Goal: Transaction & Acquisition: Purchase product/service

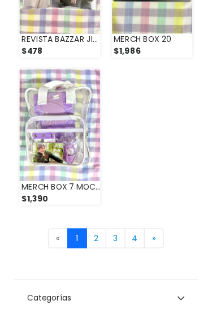
scroll to position [2116, 0]
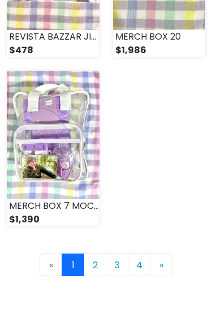
click at [166, 253] on link "» Next" at bounding box center [161, 264] width 23 height 23
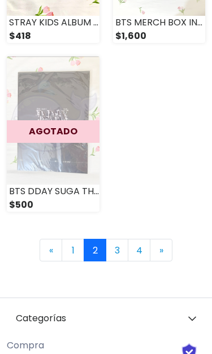
scroll to position [2132, 0]
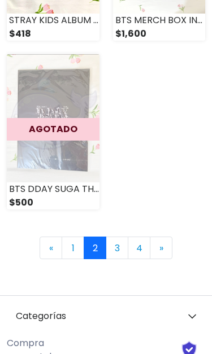
click at [163, 243] on span "»" at bounding box center [161, 249] width 4 height 13
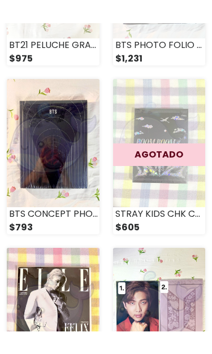
scroll to position [948, 0]
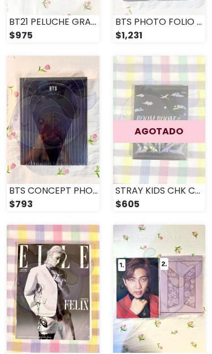
click at [66, 151] on img at bounding box center [53, 120] width 93 height 128
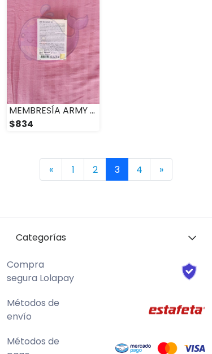
scroll to position [2214, 0]
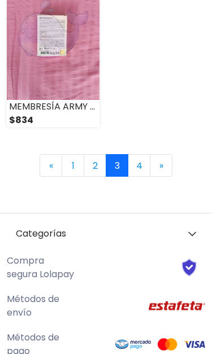
click at [165, 155] on link "» Next" at bounding box center [161, 166] width 23 height 23
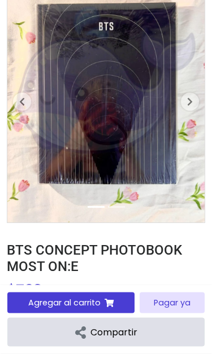
scroll to position [147, 0]
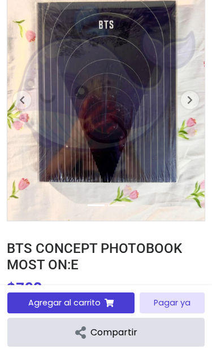
click at [197, 100] on span "button" at bounding box center [190, 100] width 18 height 18
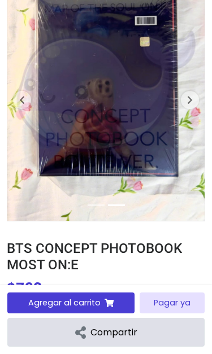
click at [195, 96] on span "button" at bounding box center [190, 100] width 18 height 18
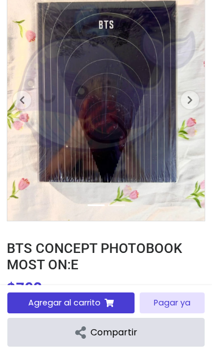
click at [188, 102] on icon "button" at bounding box center [190, 100] width 6 height 9
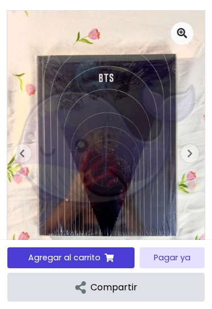
scroll to position [85, 0]
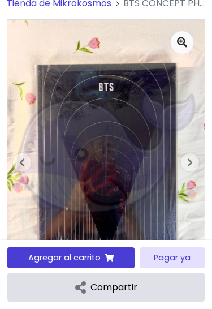
click at [184, 161] on span "button" at bounding box center [190, 162] width 18 height 18
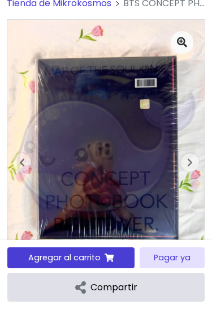
click at [193, 164] on span "button" at bounding box center [190, 162] width 18 height 18
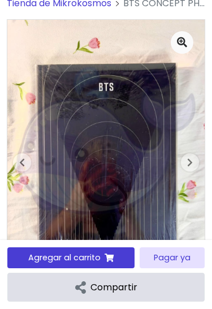
click at [33, 164] on button "Previous" at bounding box center [21, 162] width 29 height 21
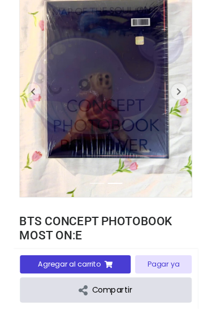
scroll to position [0, 0]
